Goal: Check status: Check status

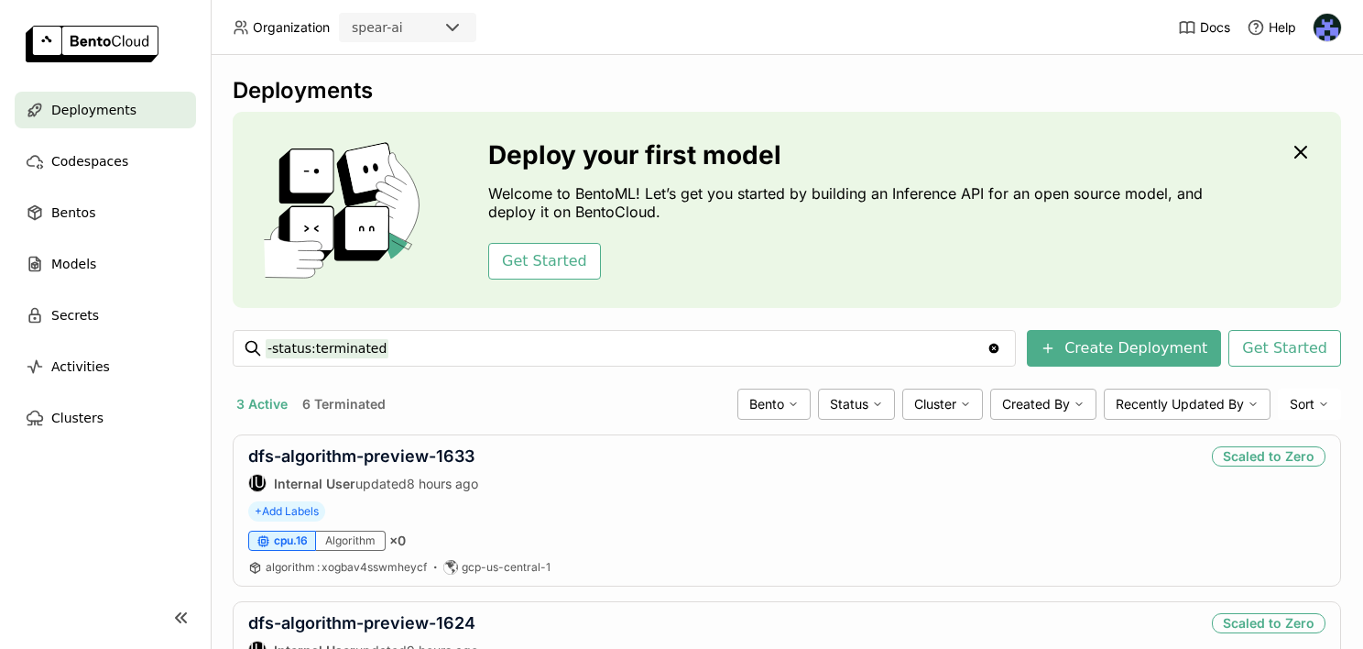
click at [1000, 350] on icon "Clear value" at bounding box center [995, 349] width 10 height 10
click at [409, 363] on div "-status:terminated -status:terminated" at bounding box center [624, 348] width 717 height 35
drag, startPoint x: 391, startPoint y: 341, endPoint x: 208, endPoint y: 334, distance: 183.4
click at [208, 334] on main "Deployments Codespaces Bentos Models Secrets Activities Clusters Deployments De…" at bounding box center [681, 324] width 1363 height 649
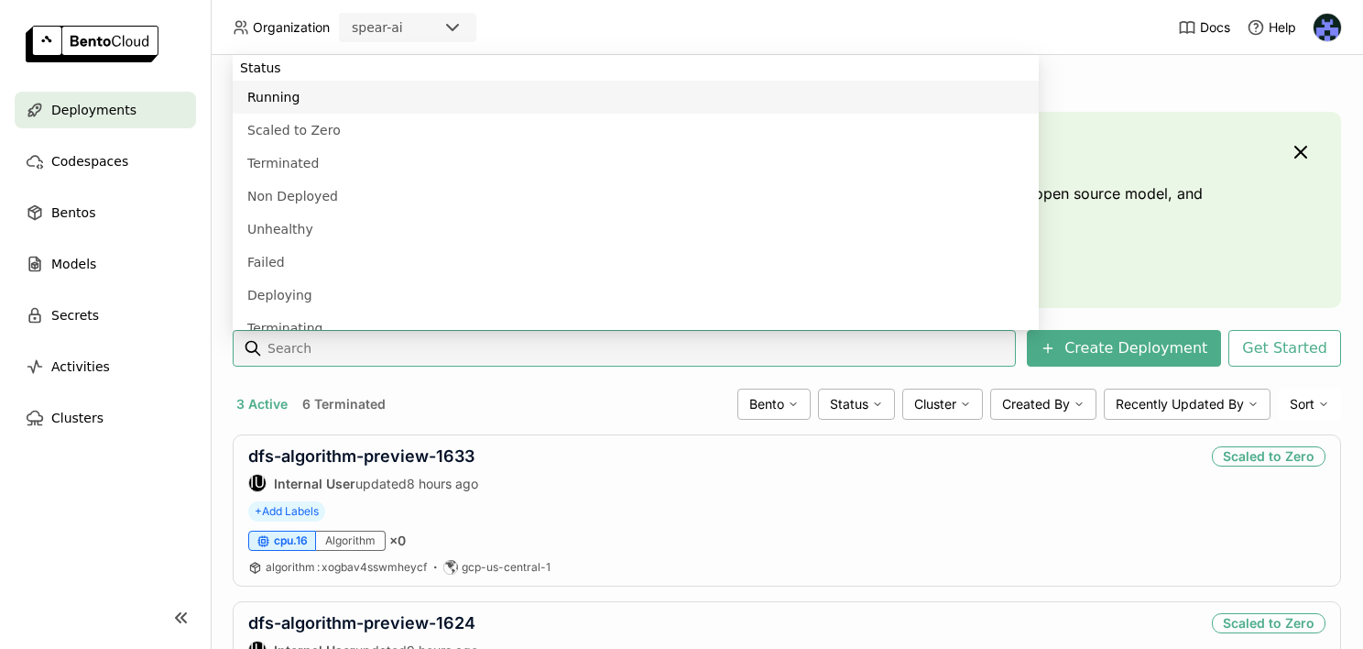
click at [415, 340] on input at bounding box center [637, 347] width 743 height 29
click at [416, 397] on div "3 Active 6 Terminated" at bounding box center [482, 404] width 498 height 24
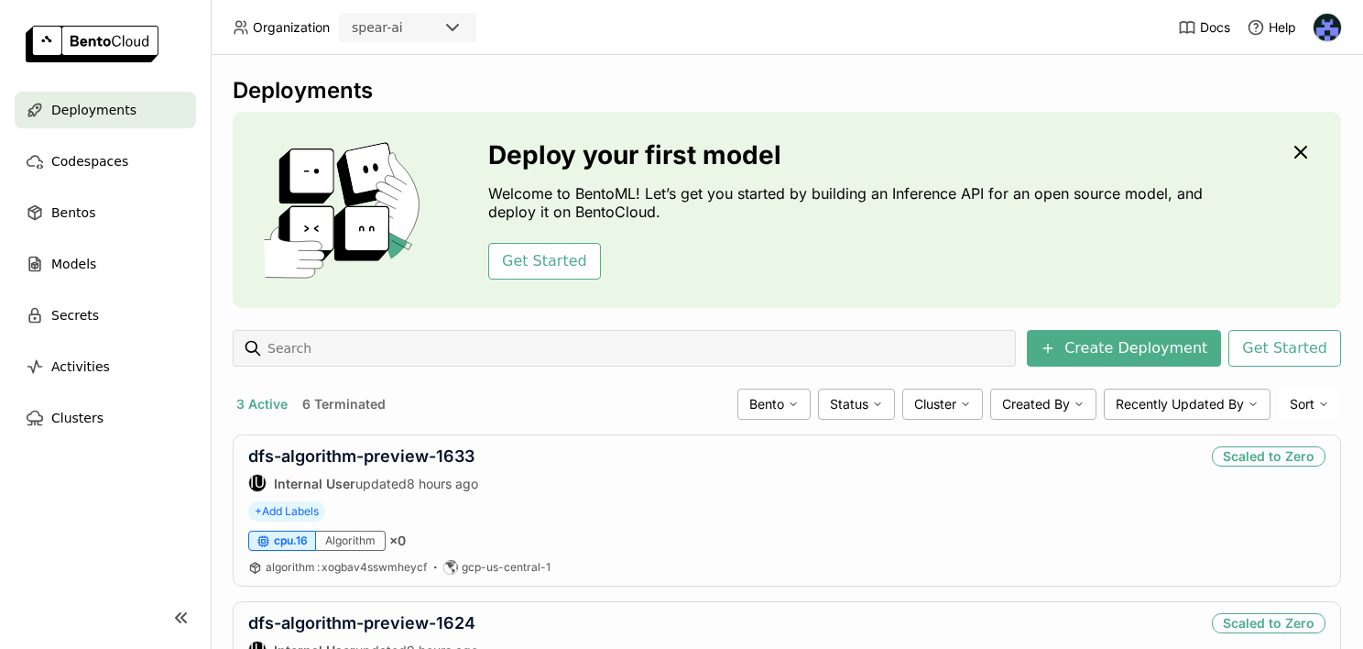
click at [254, 406] on button "3 Active" at bounding box center [262, 404] width 59 height 24
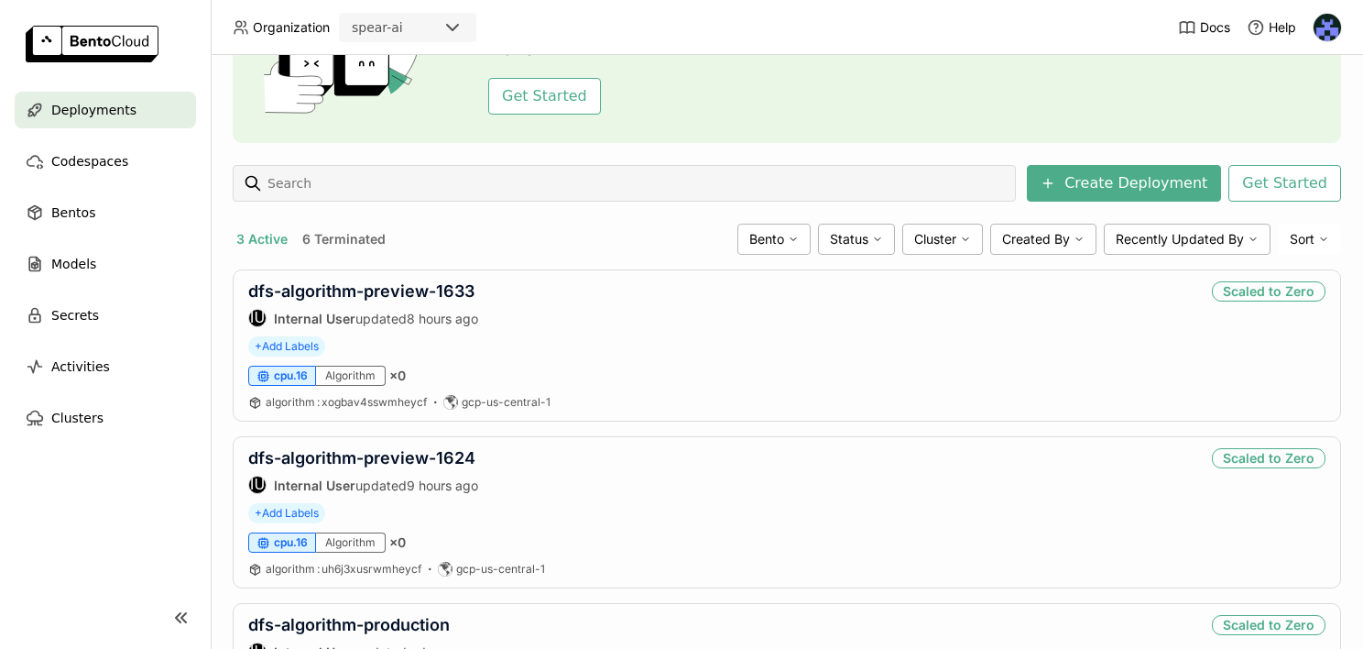
scroll to position [321, 0]
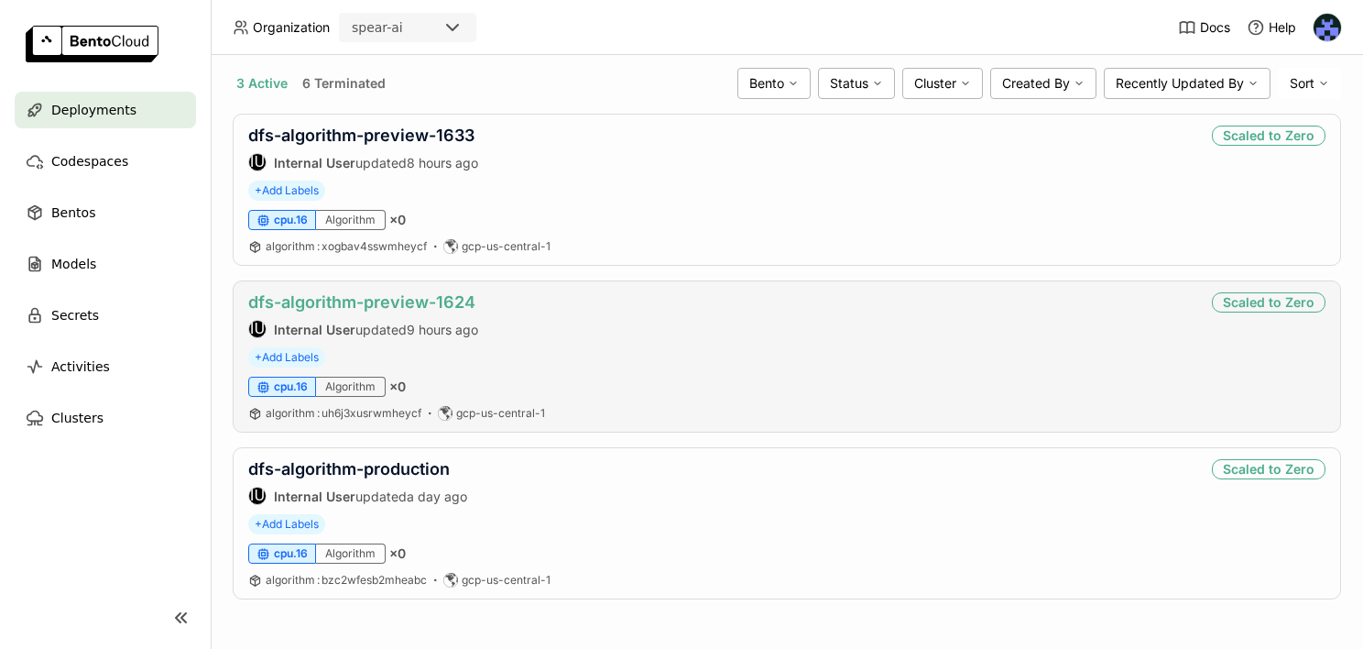
click at [377, 295] on link "dfs-algorithm-preview-1624" at bounding box center [361, 301] width 227 height 19
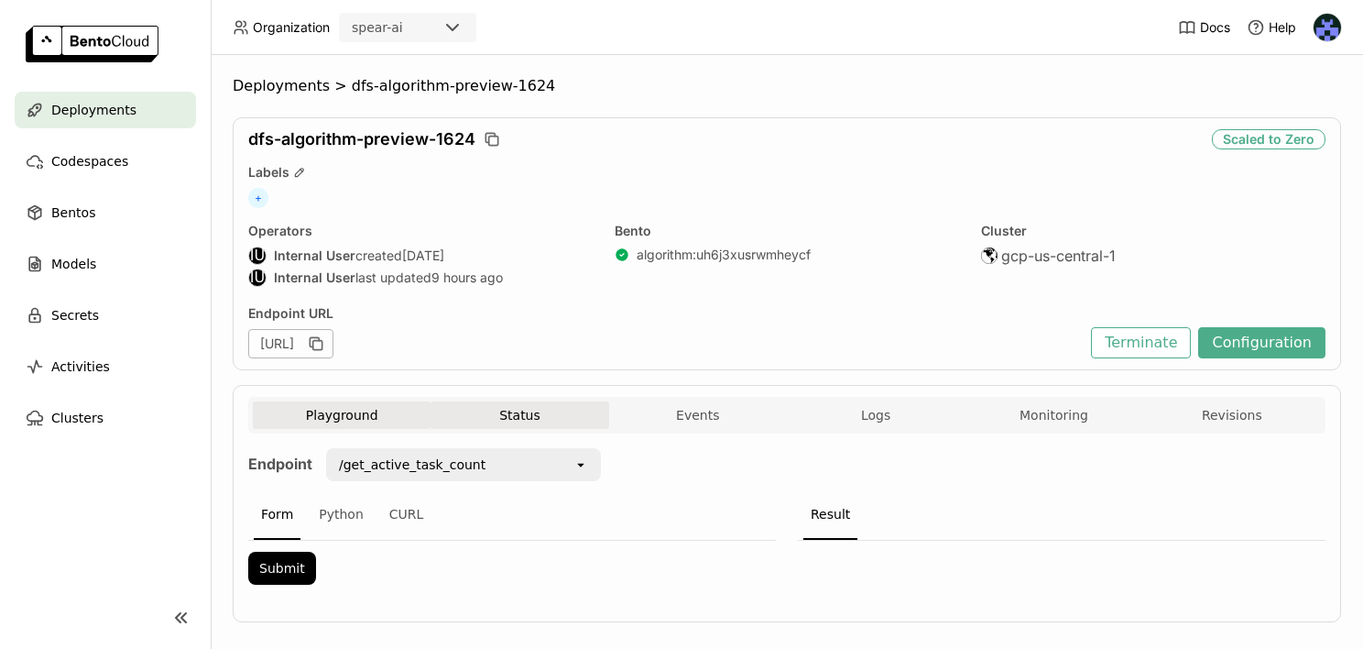
click at [521, 421] on button "Status" at bounding box center [520, 414] width 178 height 27
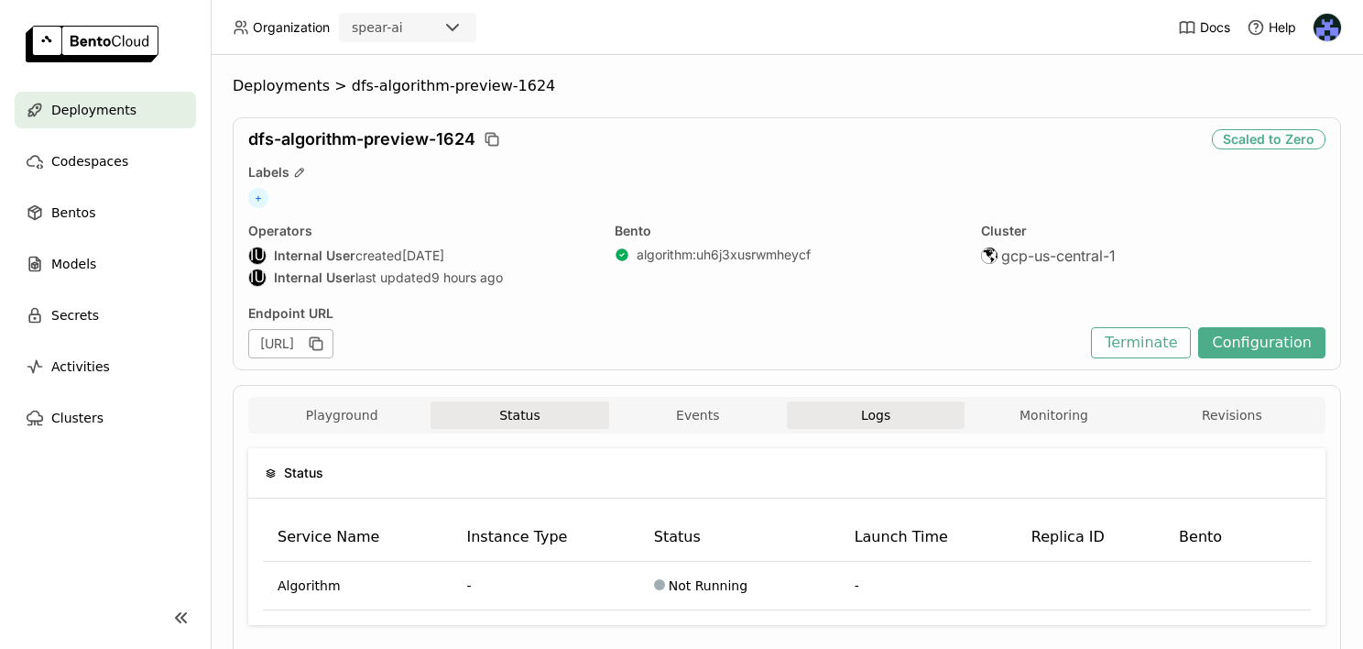
click at [896, 421] on button "Logs" at bounding box center [876, 414] width 178 height 27
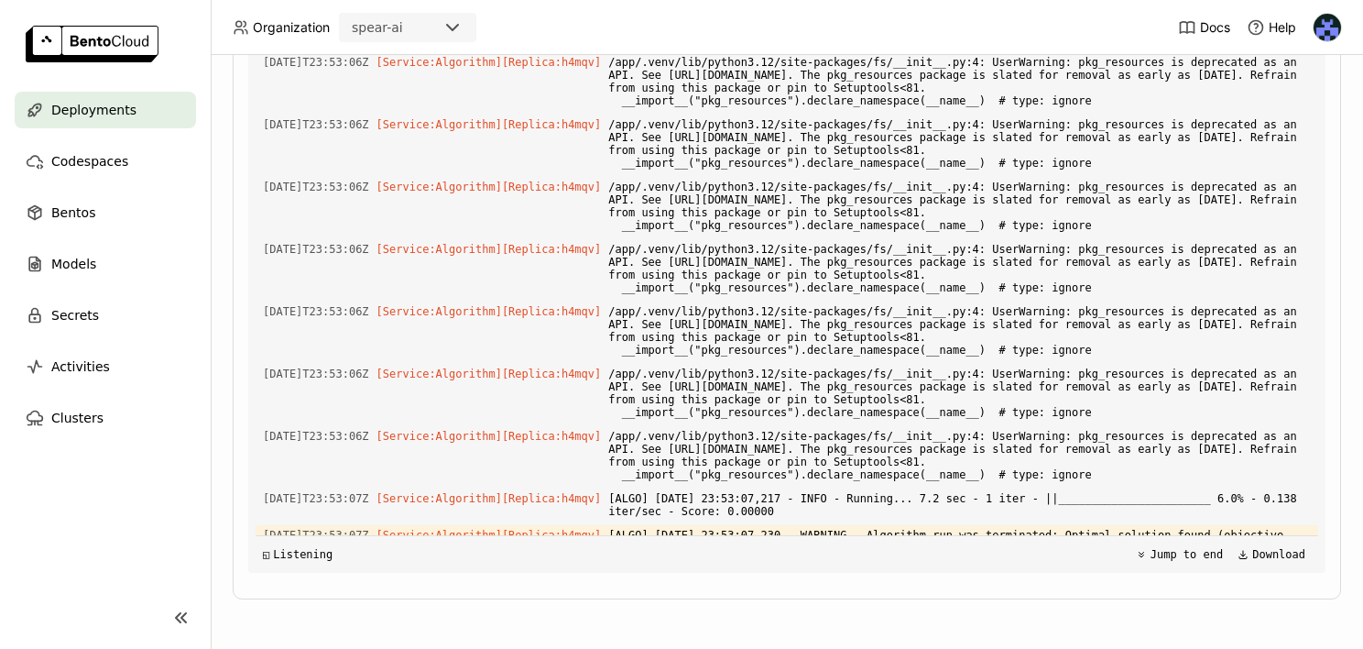
scroll to position [4125, 0]
